Goal: Information Seeking & Learning: Check status

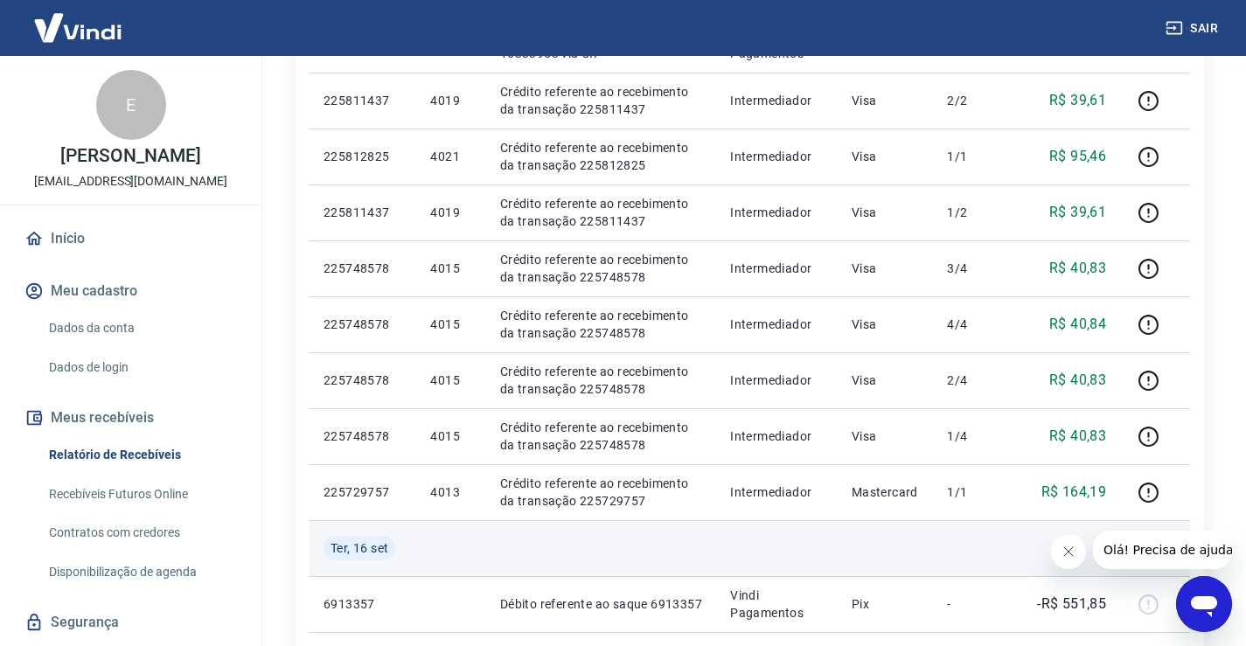
scroll to position [437, 0]
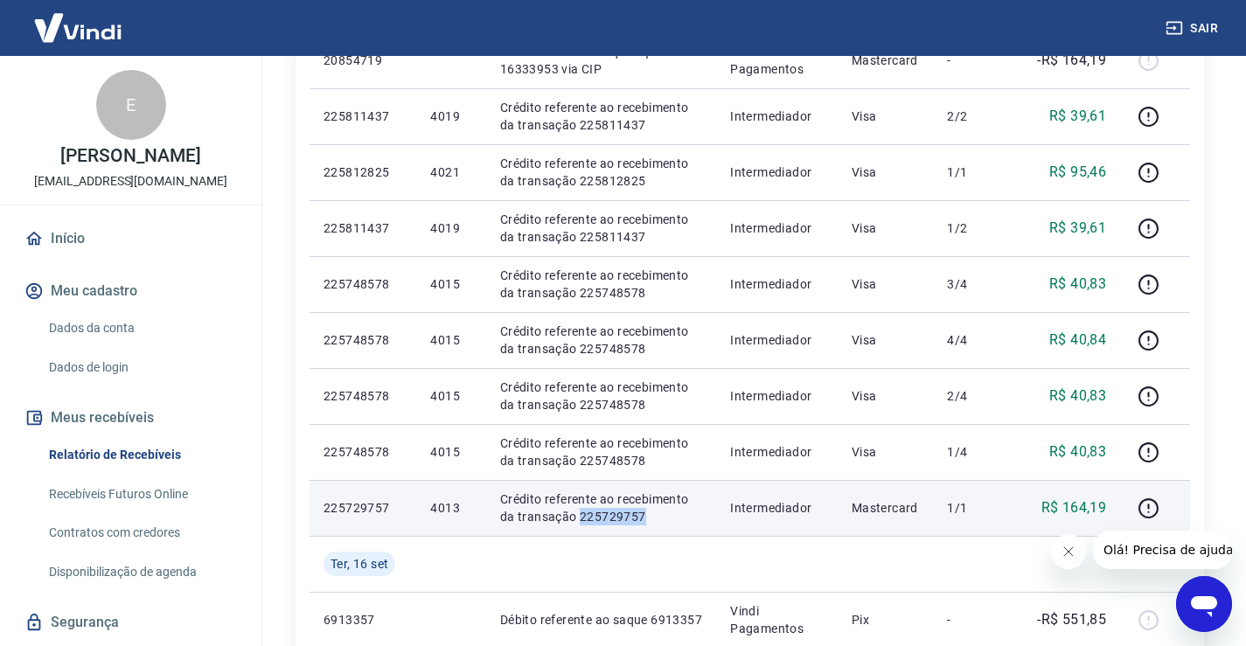
drag, startPoint x: 650, startPoint y: 516, endPoint x: 577, endPoint y: 518, distance: 73.5
click at [577, 518] on p "Crédito referente ao recebimento da transação 225729757" at bounding box center [601, 507] width 202 height 35
click at [1143, 501] on icon "button" at bounding box center [1148, 508] width 20 height 20
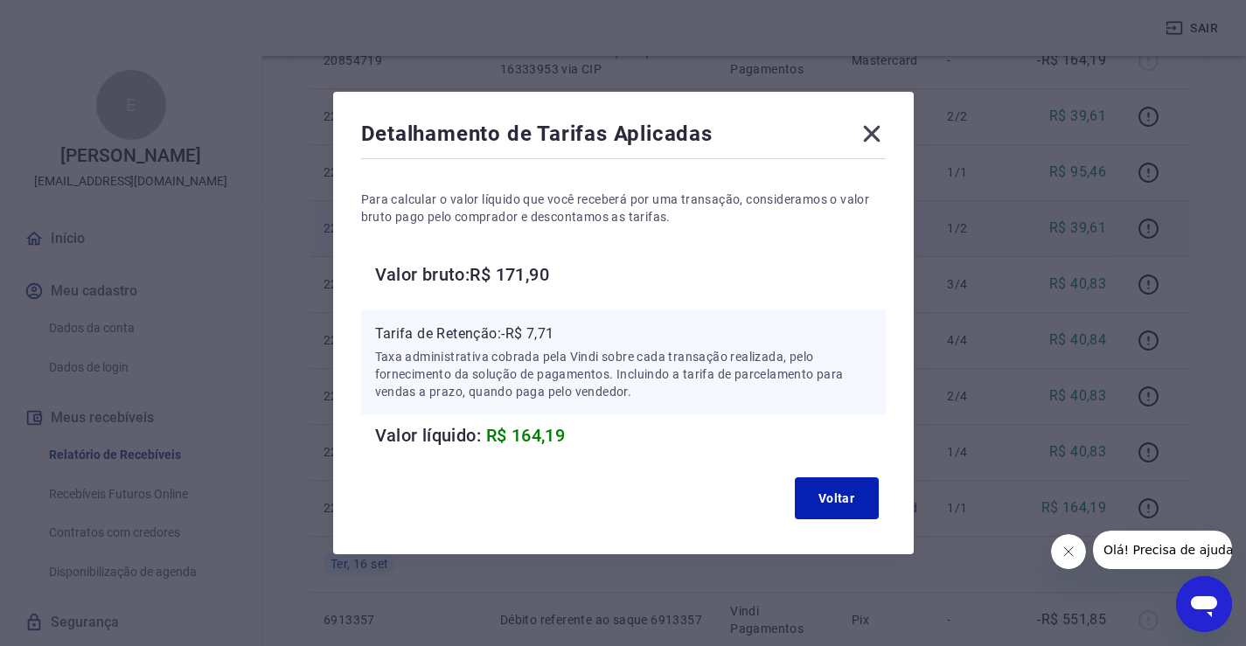
drag, startPoint x: 875, startPoint y: 140, endPoint x: 733, endPoint y: 226, distance: 166.7
click at [875, 140] on icon at bounding box center [872, 134] width 28 height 28
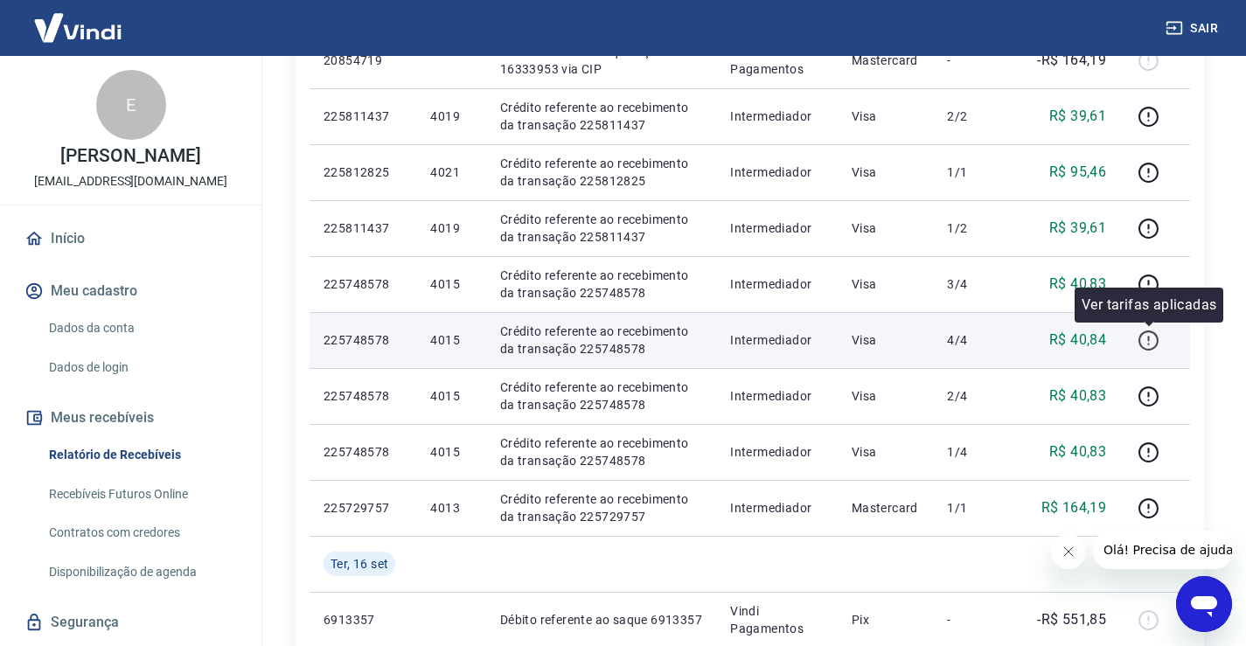
click at [1155, 336] on icon "button" at bounding box center [1148, 341] width 22 height 22
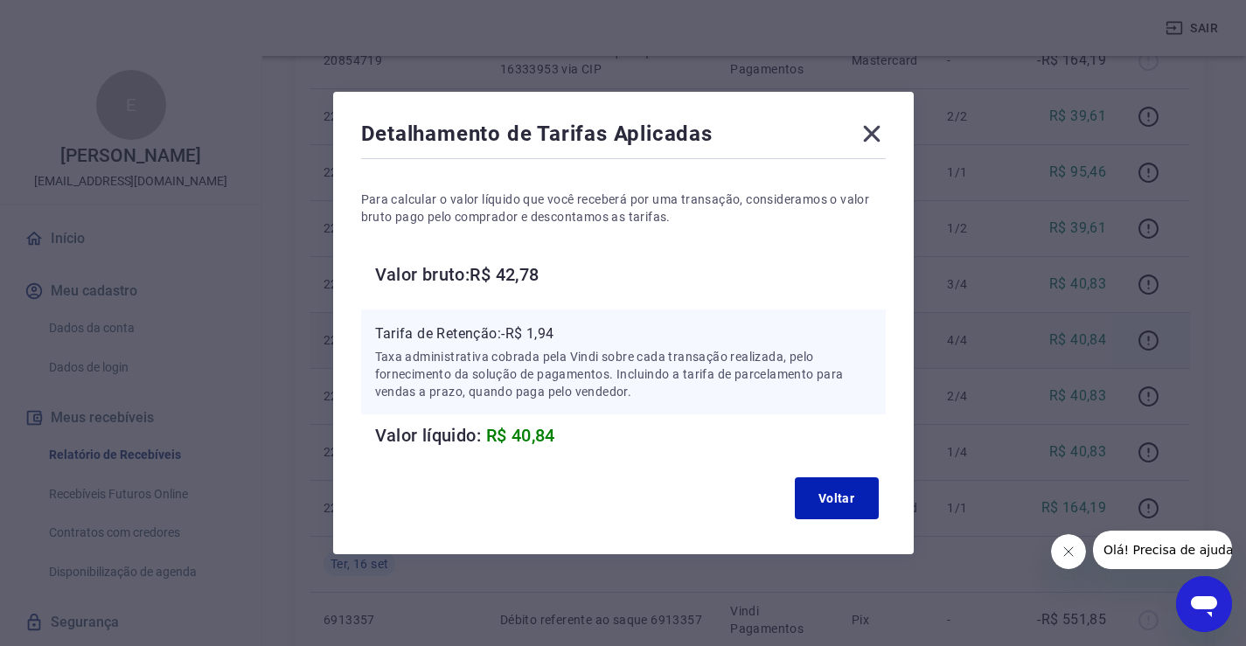
click at [886, 136] on icon at bounding box center [872, 134] width 28 height 28
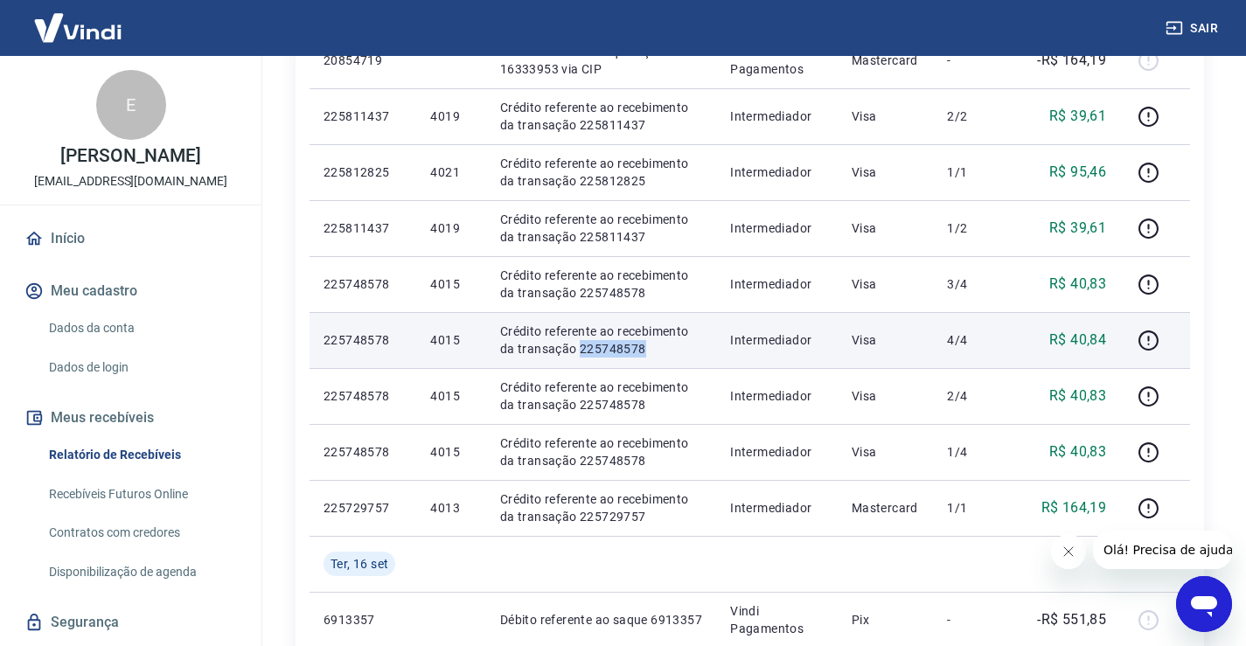
drag, startPoint x: 649, startPoint y: 347, endPoint x: 579, endPoint y: 348, distance: 69.9
click at [579, 348] on p "Crédito referente ao recebimento da transação 225748578" at bounding box center [601, 340] width 202 height 35
copy p "225748578"
click at [1150, 349] on icon "button" at bounding box center [1148, 340] width 20 height 20
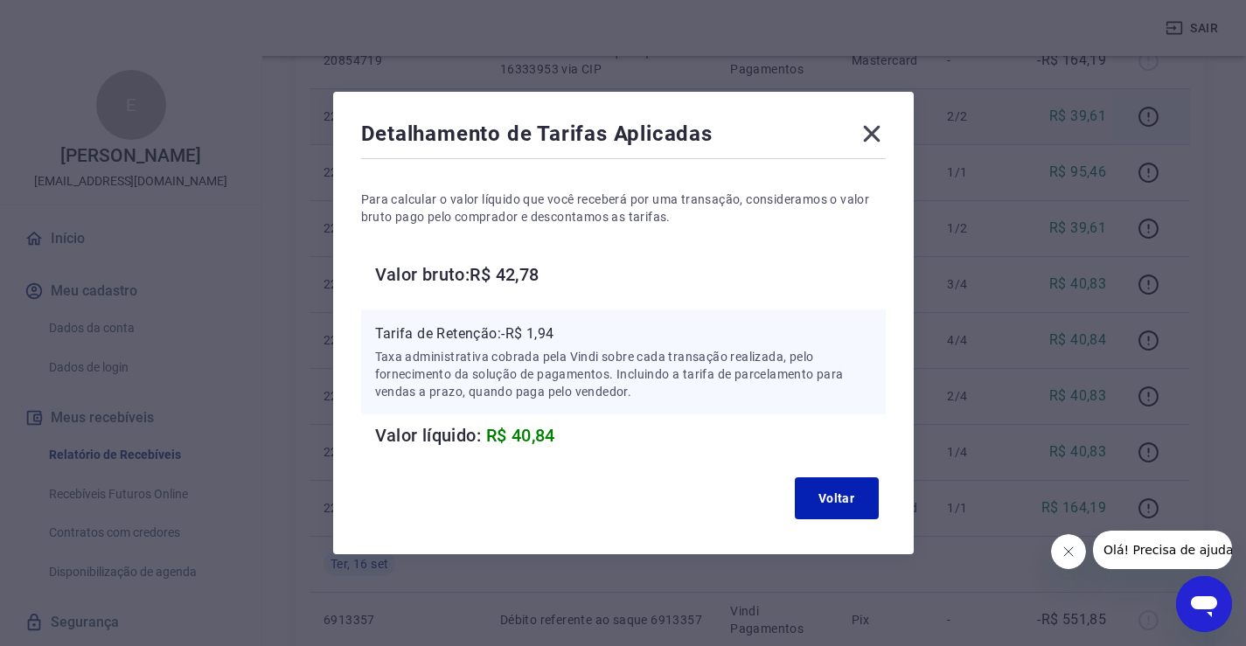
click at [878, 136] on icon at bounding box center [871, 134] width 17 height 17
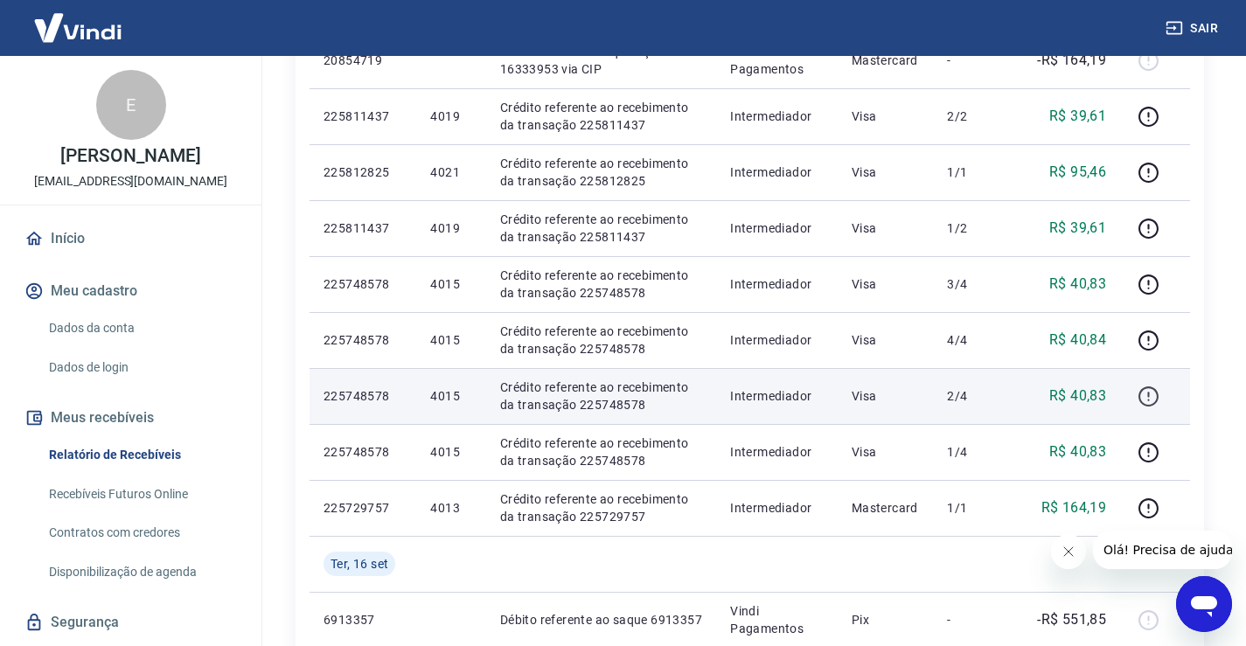
click at [1154, 395] on icon "button" at bounding box center [1148, 397] width 22 height 22
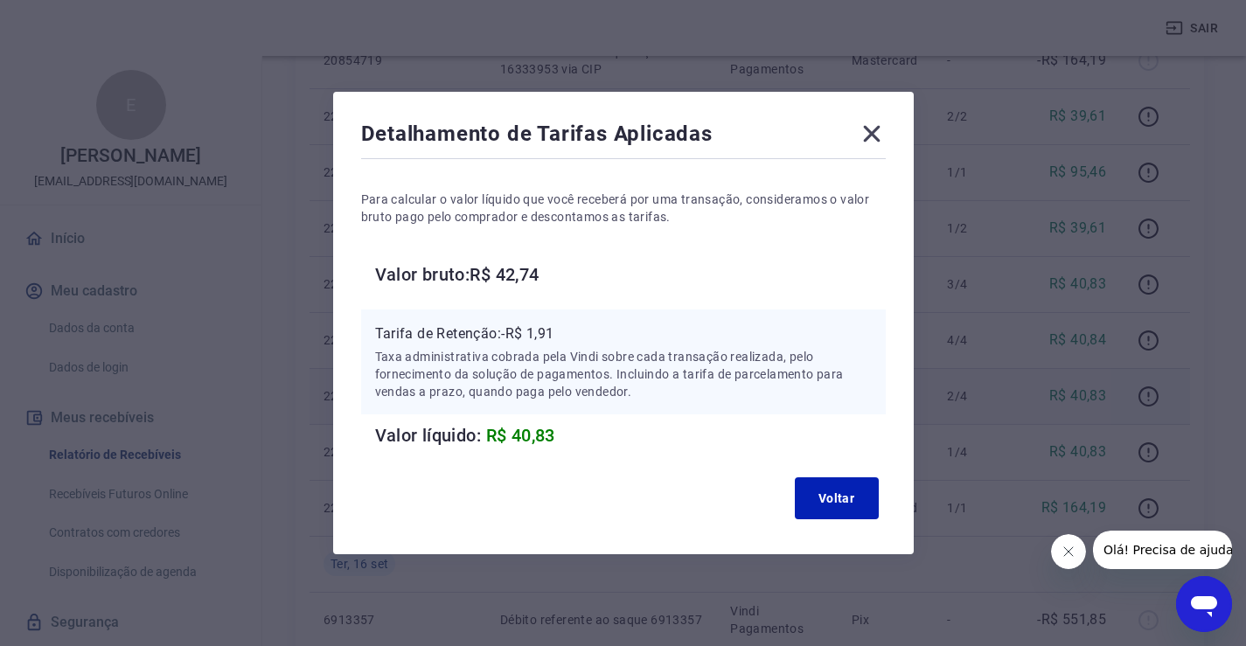
click at [866, 131] on icon at bounding box center [872, 134] width 28 height 28
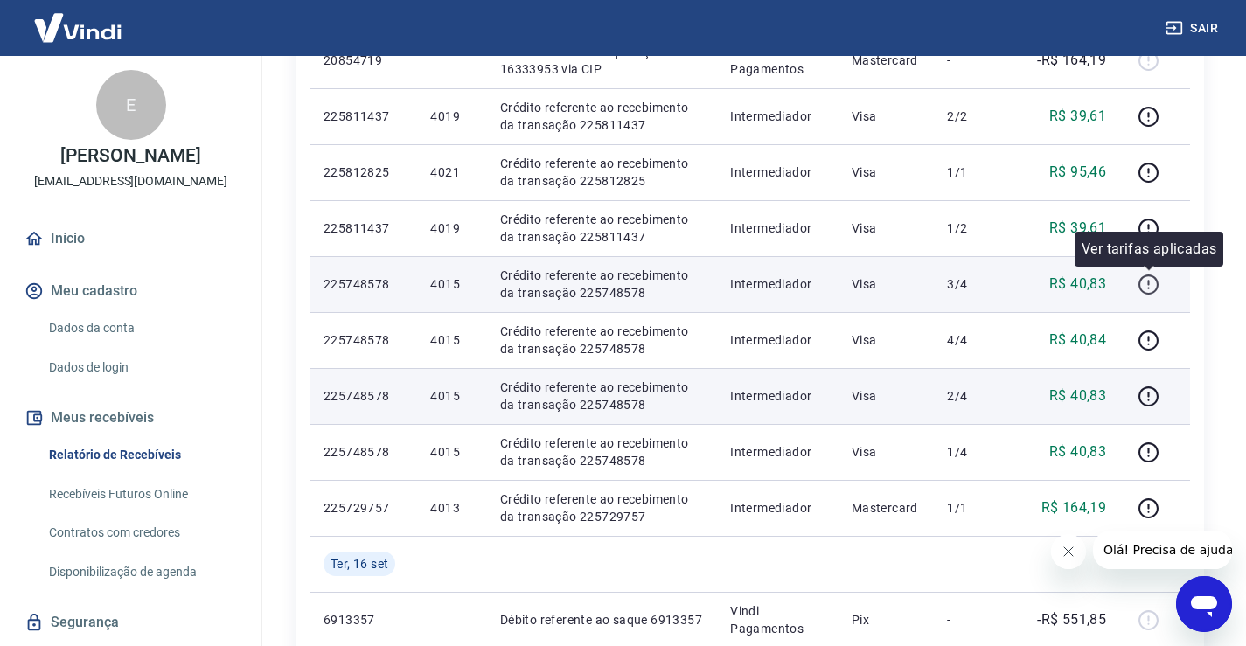
click at [1152, 281] on icon "button" at bounding box center [1148, 285] width 22 height 22
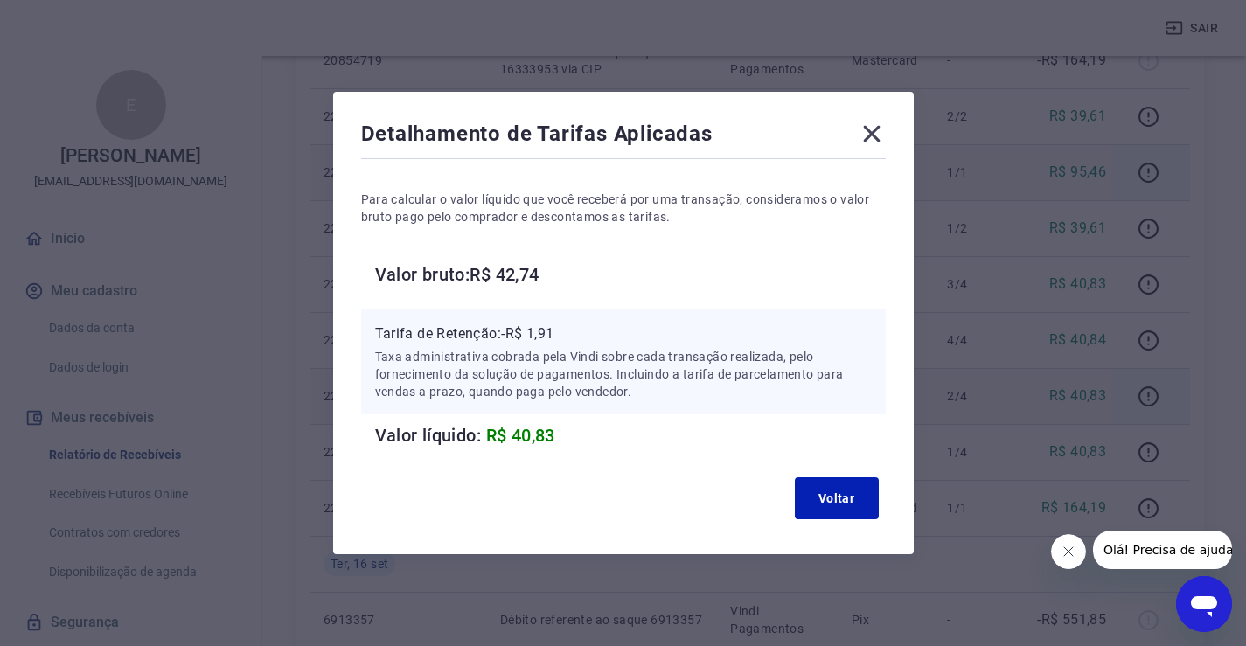
click at [874, 130] on icon at bounding box center [871, 134] width 17 height 17
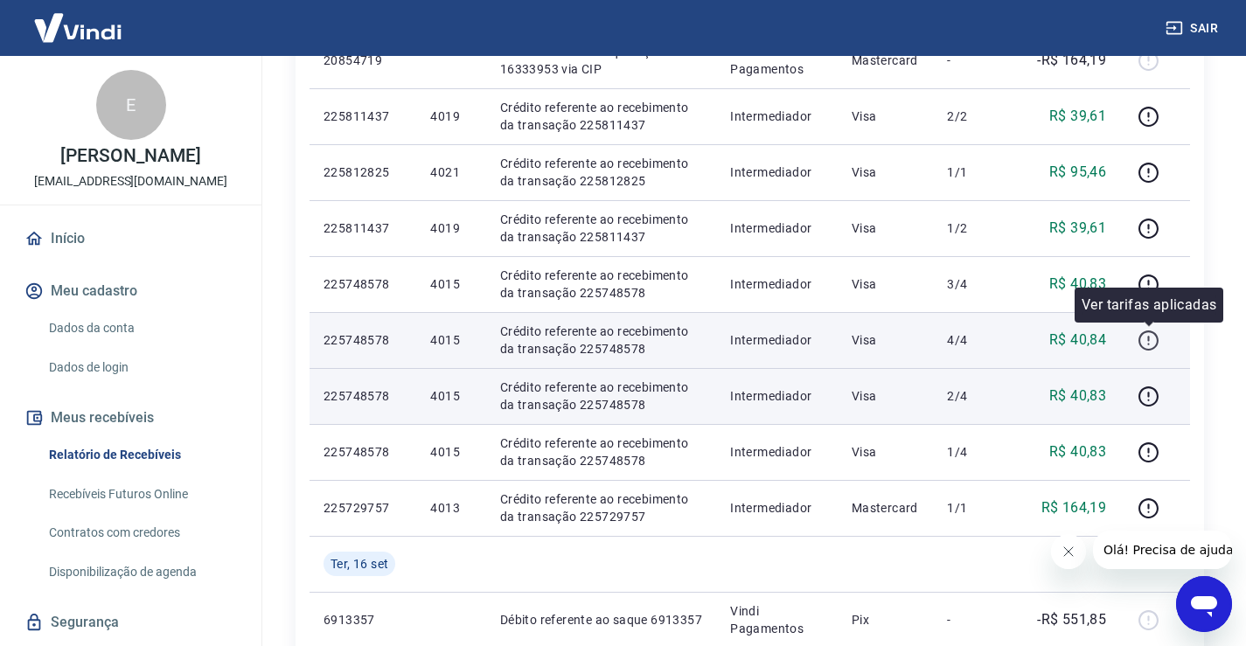
click at [1162, 344] on button "button" at bounding box center [1148, 340] width 28 height 28
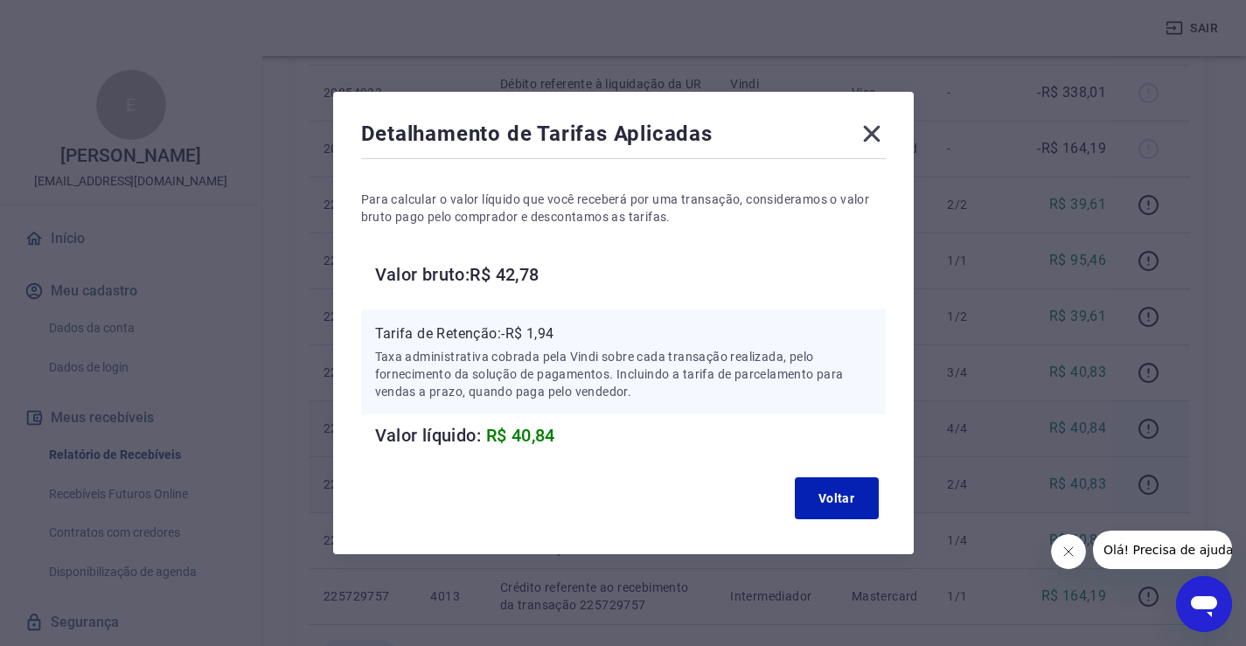
scroll to position [87, 0]
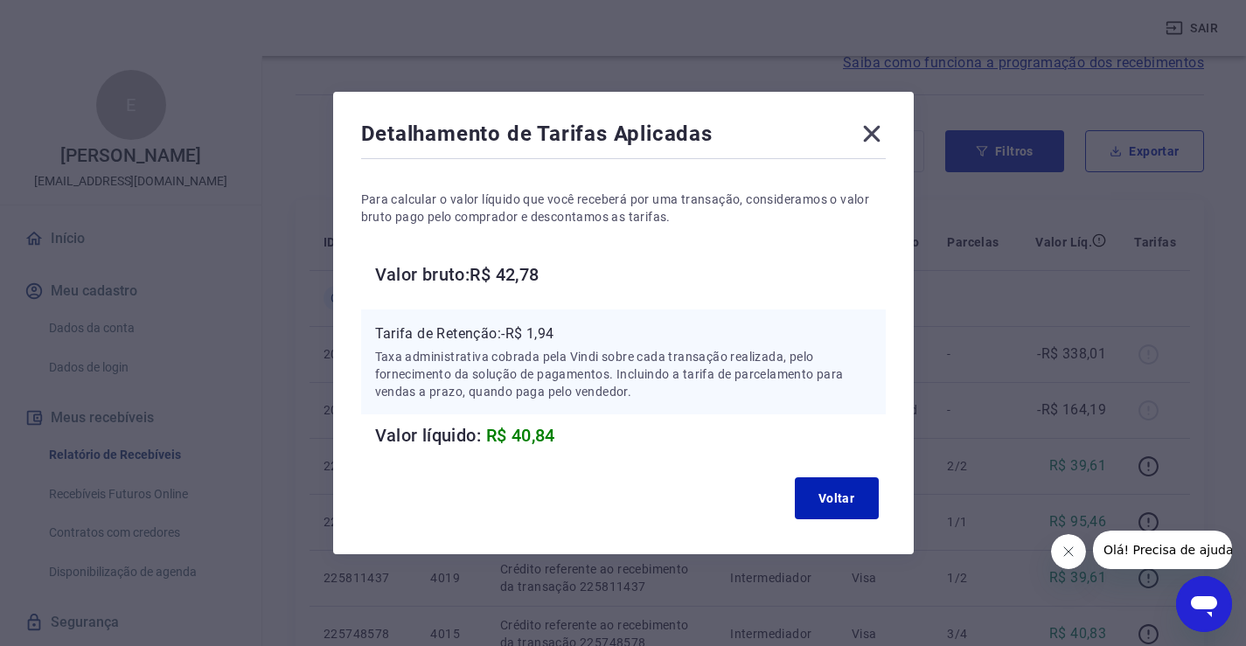
drag, startPoint x: 871, startPoint y: 136, endPoint x: 943, endPoint y: 211, distance: 103.9
click at [871, 136] on icon at bounding box center [872, 134] width 28 height 28
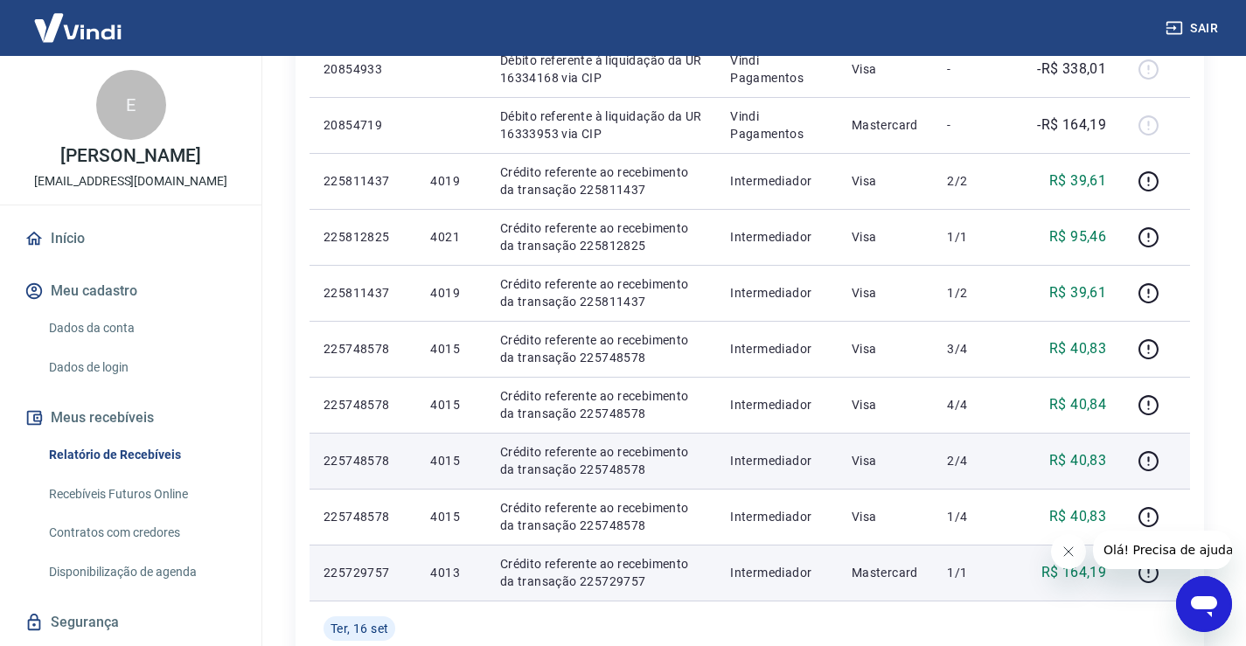
scroll to position [350, 0]
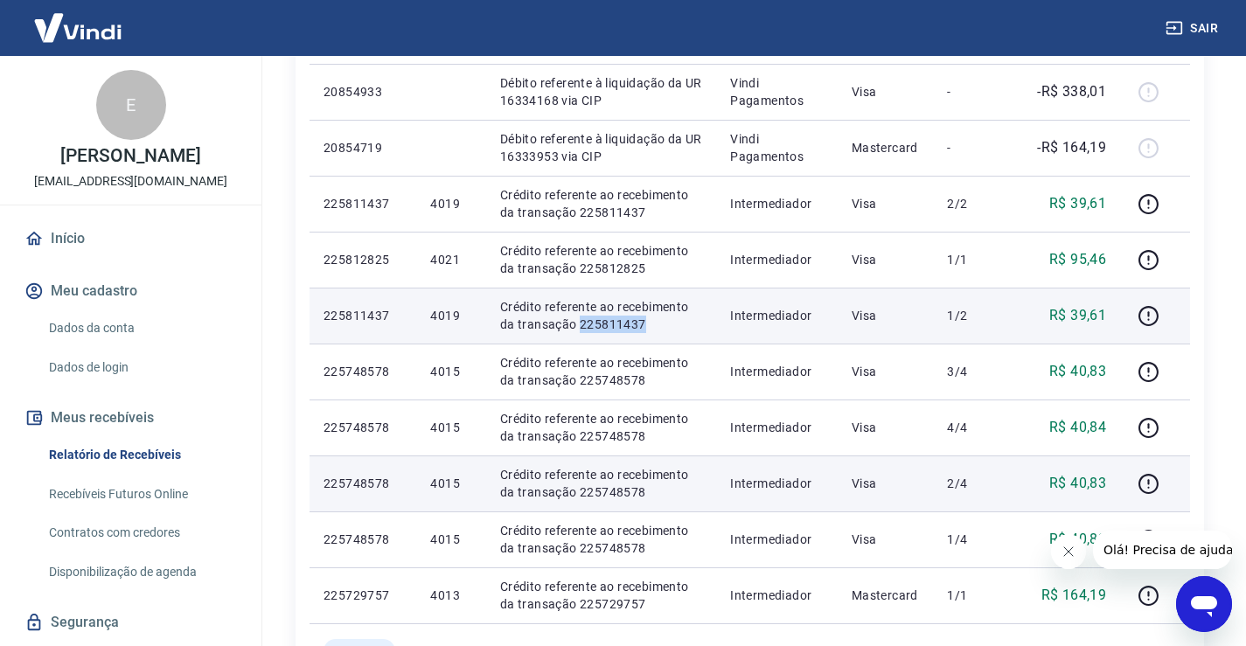
drag, startPoint x: 646, startPoint y: 323, endPoint x: 578, endPoint y: 322, distance: 68.2
click at [578, 322] on p "Crédito referente ao recebimento da transação 225811437" at bounding box center [601, 315] width 202 height 35
copy p "225811437"
click at [1159, 315] on icon "button" at bounding box center [1148, 316] width 22 height 22
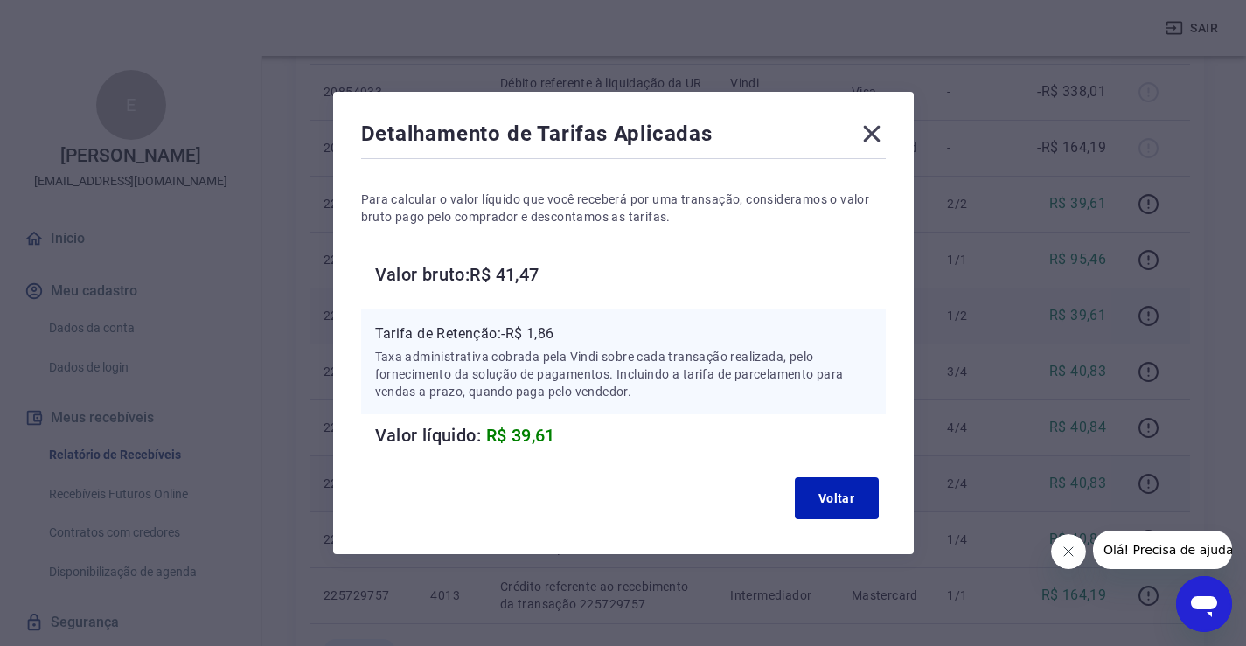
click at [879, 142] on icon at bounding box center [871, 134] width 17 height 17
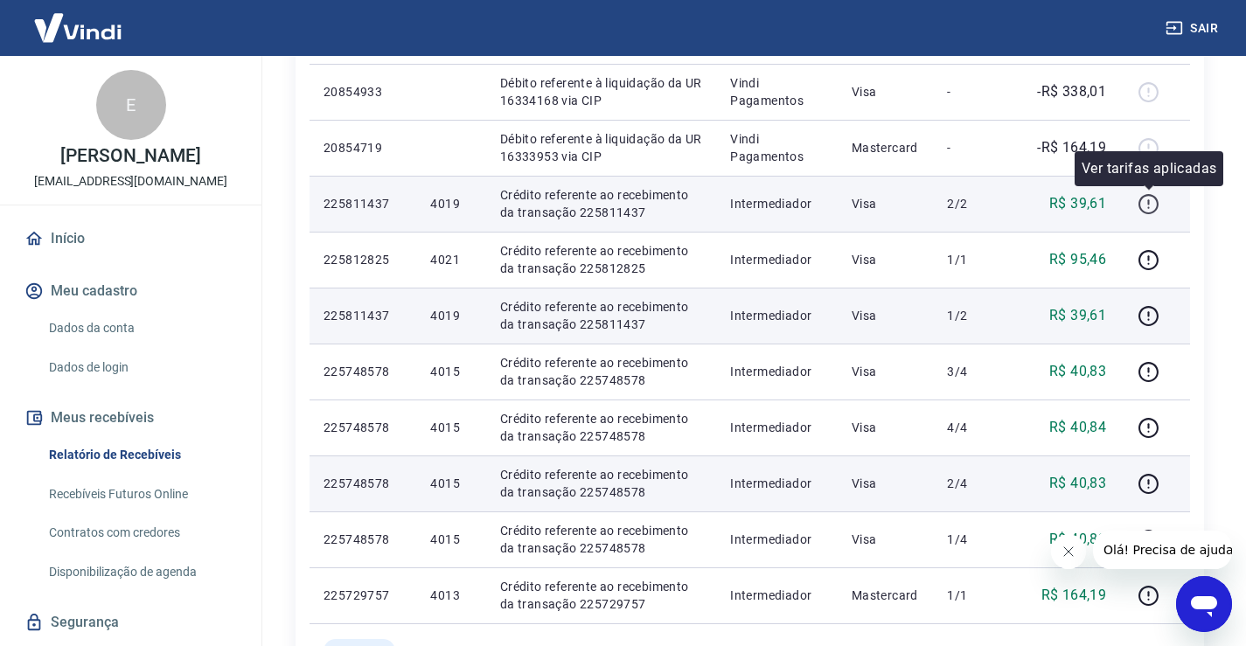
click at [1142, 195] on icon "button" at bounding box center [1148, 204] width 22 height 22
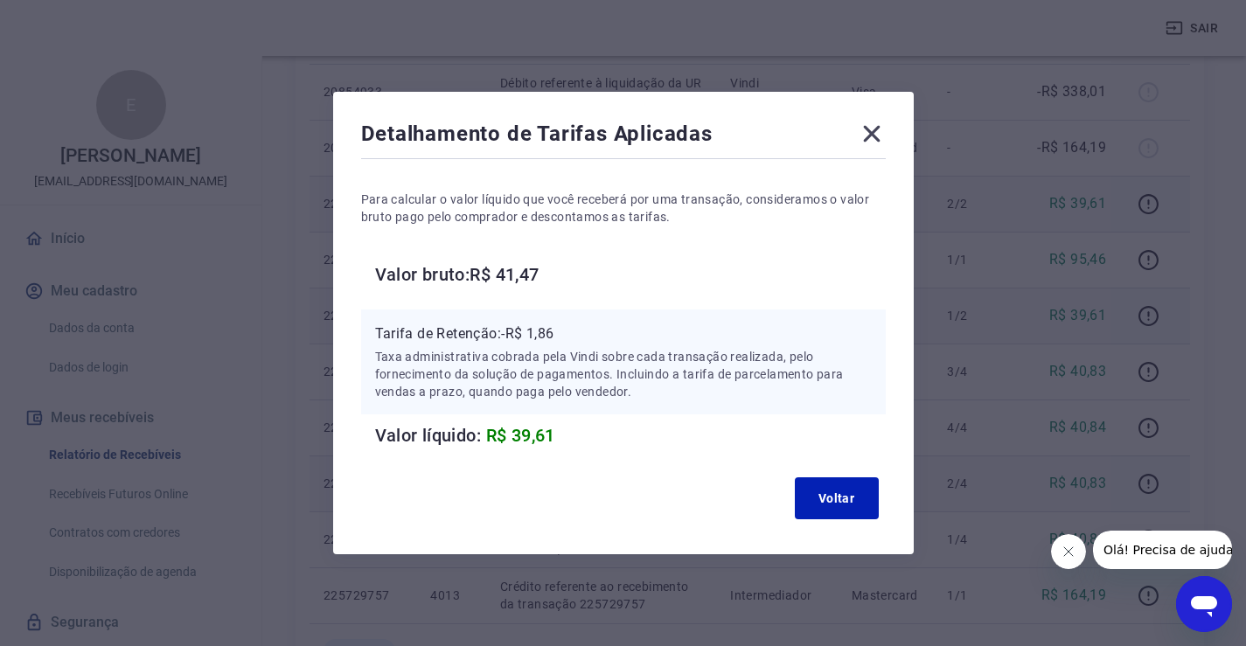
click at [879, 133] on icon at bounding box center [871, 134] width 17 height 17
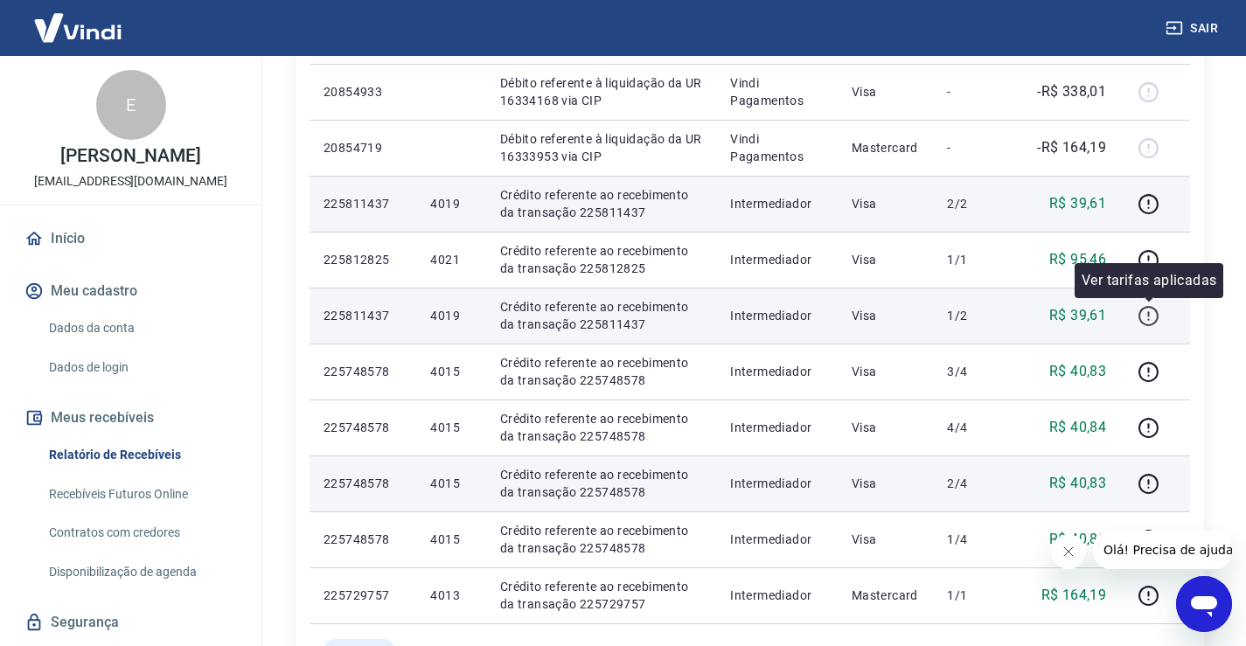
click at [1146, 315] on icon "button" at bounding box center [1148, 316] width 22 height 22
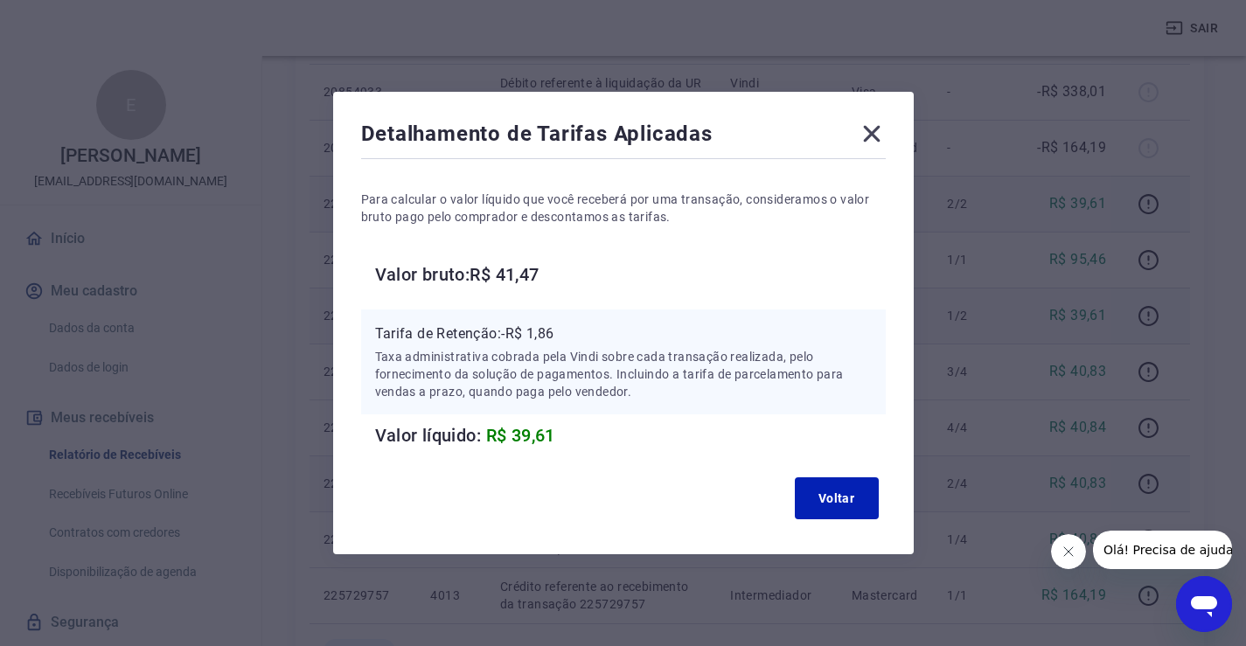
click at [886, 133] on icon at bounding box center [872, 134] width 28 height 28
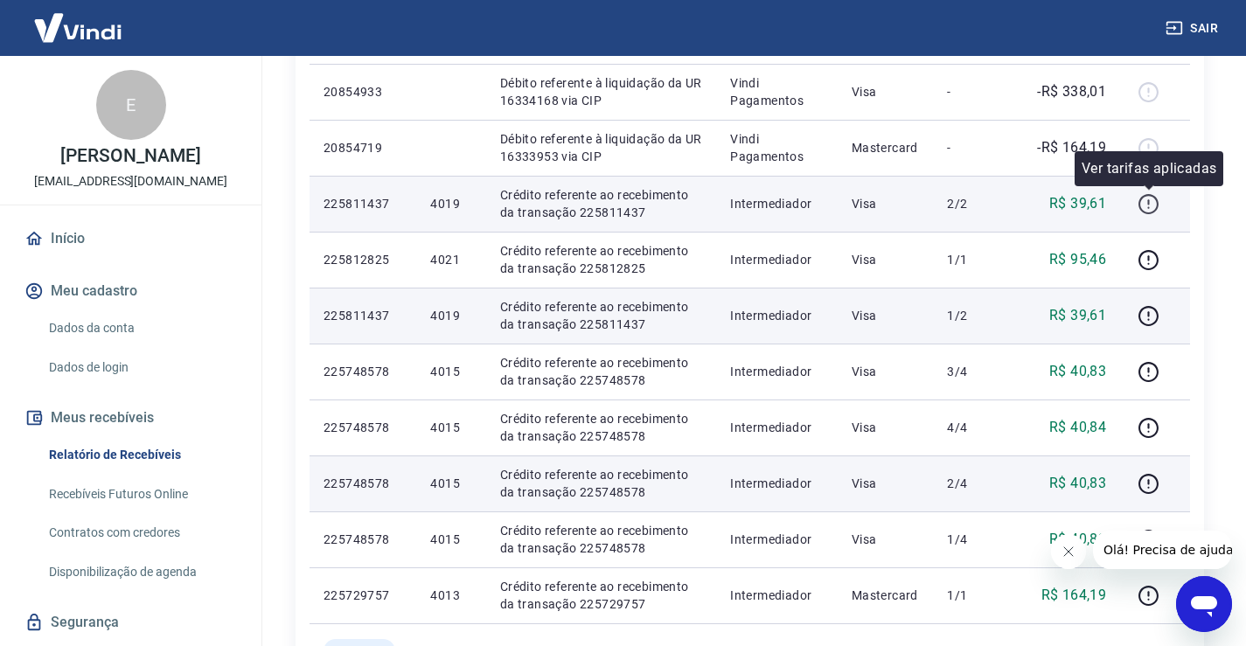
click at [1148, 201] on icon "button" at bounding box center [1148, 204] width 22 height 22
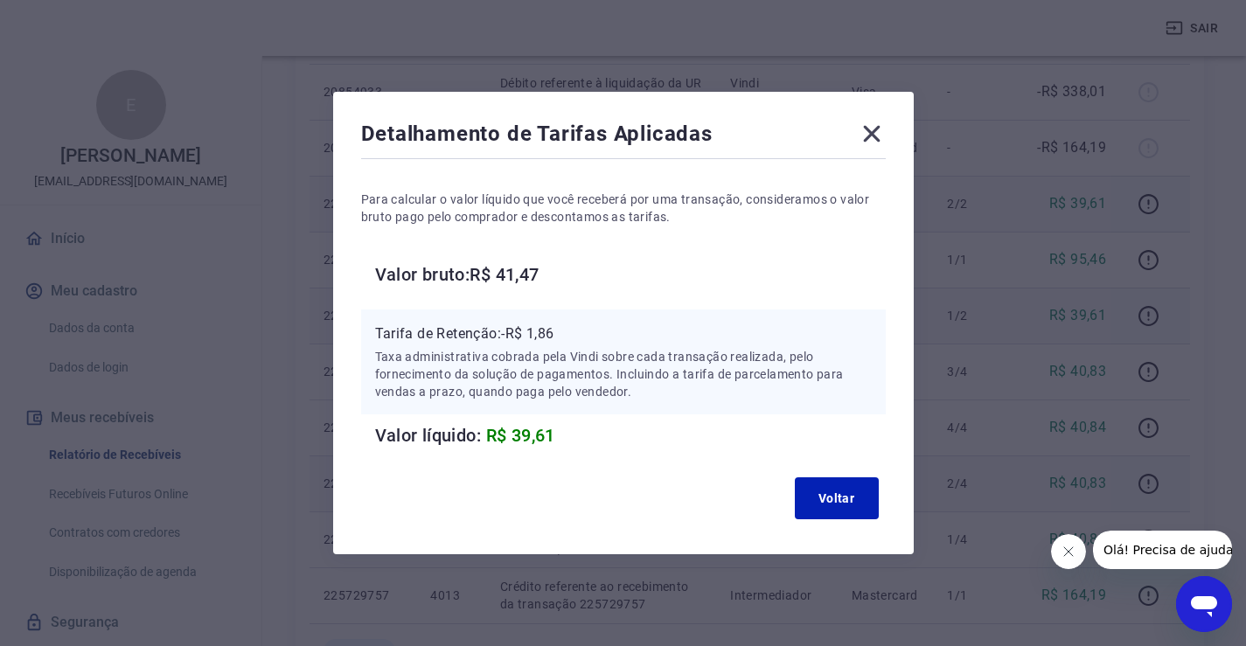
click at [879, 125] on icon at bounding box center [872, 134] width 28 height 28
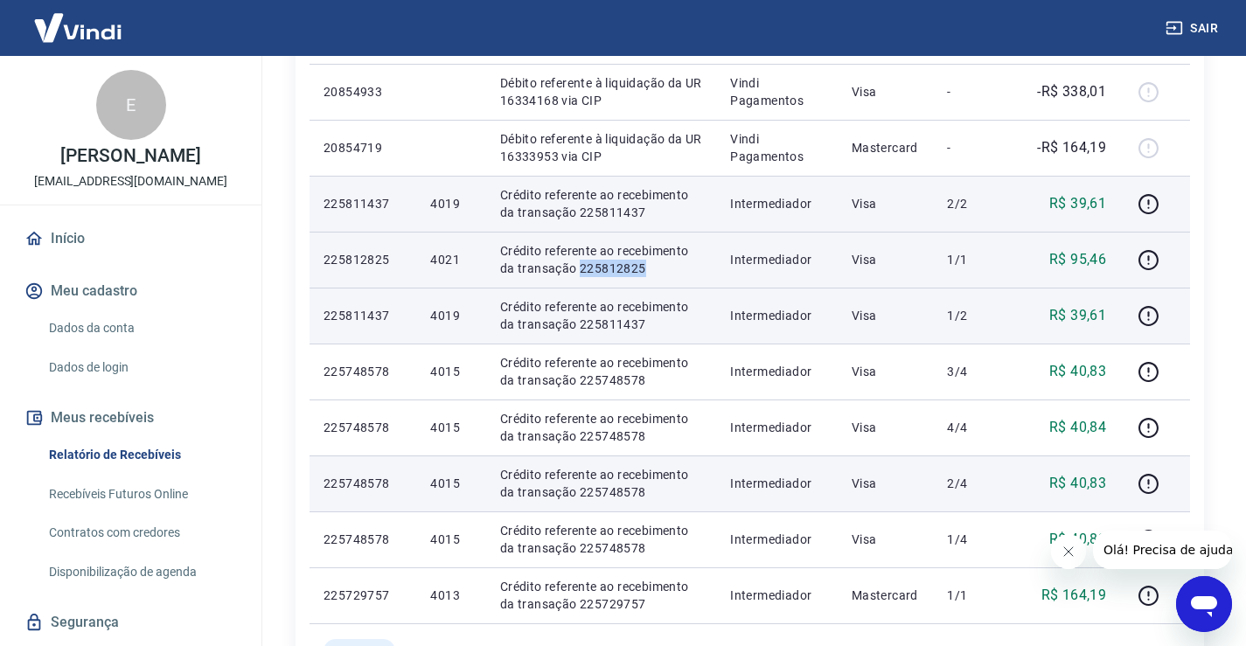
drag, startPoint x: 664, startPoint y: 267, endPoint x: 578, endPoint y: 276, distance: 86.2
click at [578, 276] on p "Crédito referente ao recebimento da transação 225812825" at bounding box center [601, 259] width 202 height 35
copy p "225812825"
click at [1142, 260] on icon "button" at bounding box center [1148, 260] width 22 height 22
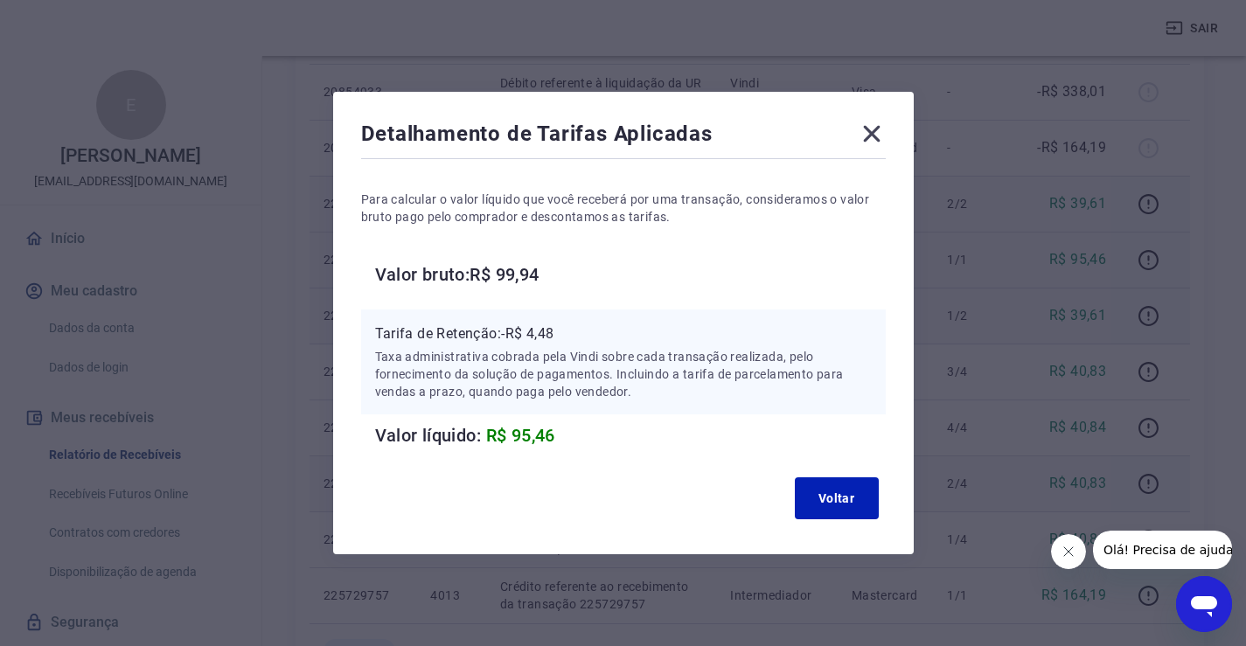
click at [883, 136] on icon at bounding box center [872, 134] width 28 height 28
